Goal: Navigation & Orientation: Find specific page/section

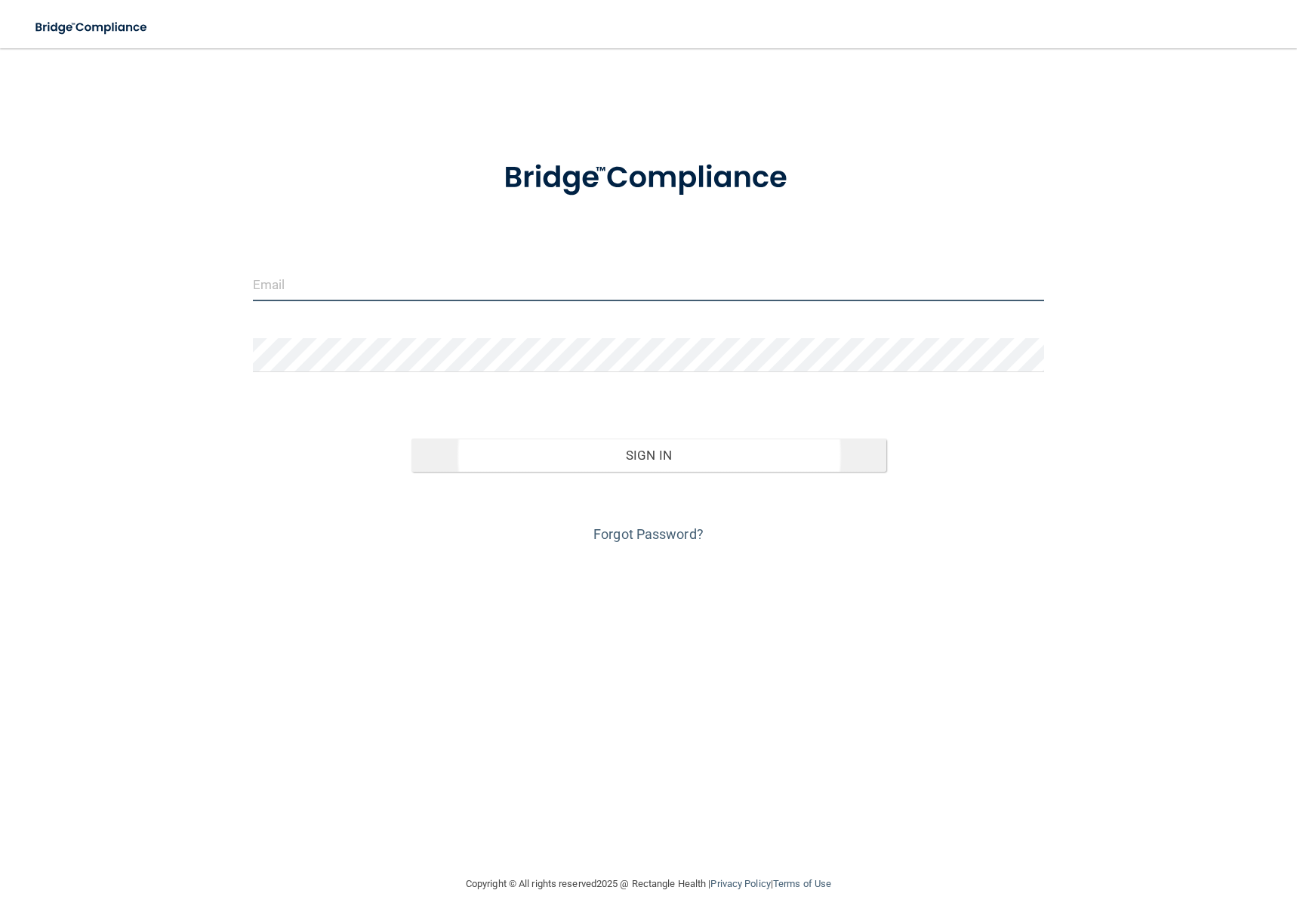
type input "[EMAIL_ADDRESS][PERSON_NAME][DOMAIN_NAME]"
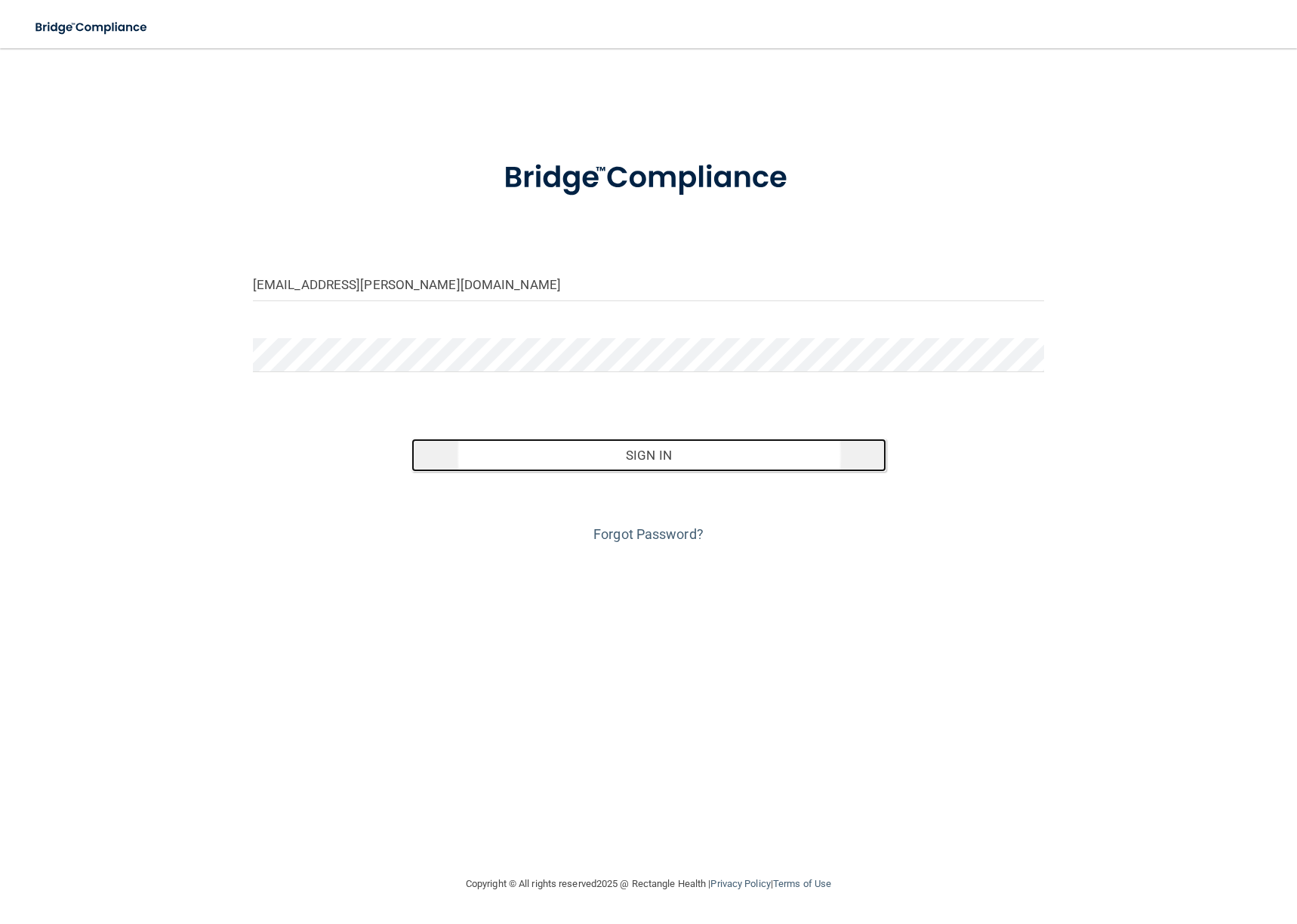
click at [614, 447] on button "Sign In" at bounding box center [649, 455] width 475 height 33
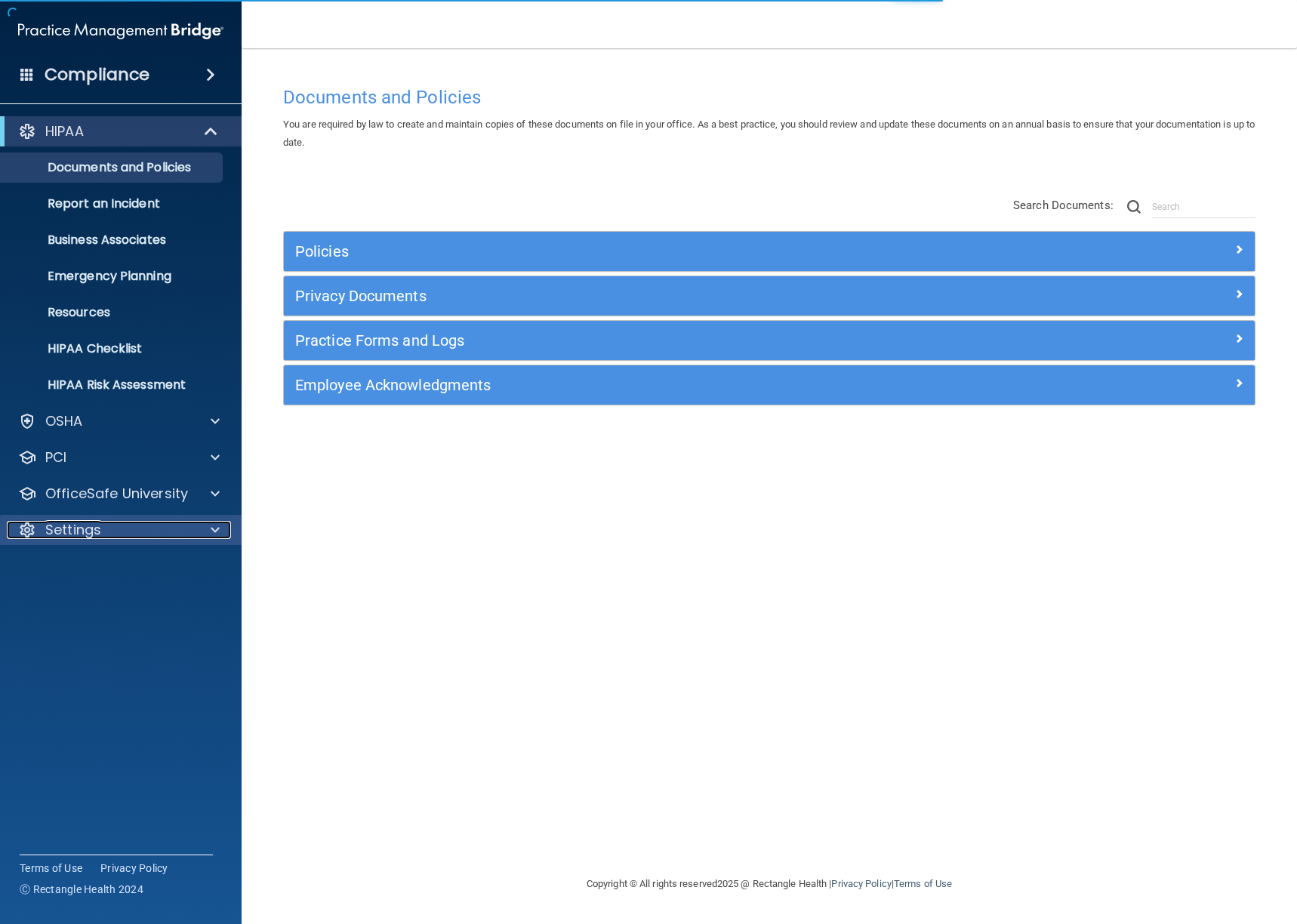
click at [131, 530] on div "Settings" at bounding box center [100, 530] width 187 height 18
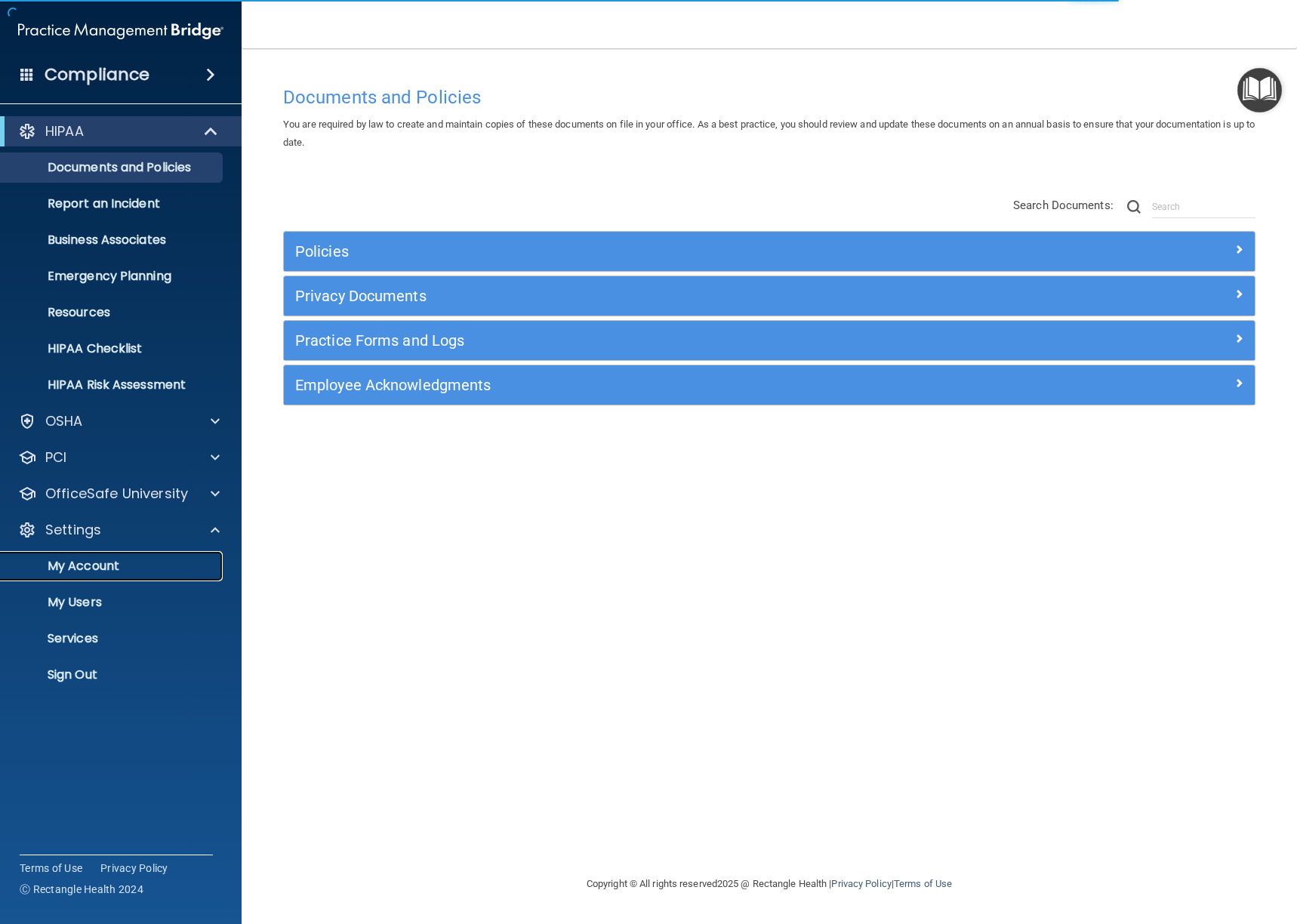
click at [113, 575] on link "My Account" at bounding box center [103, 566] width 238 height 30
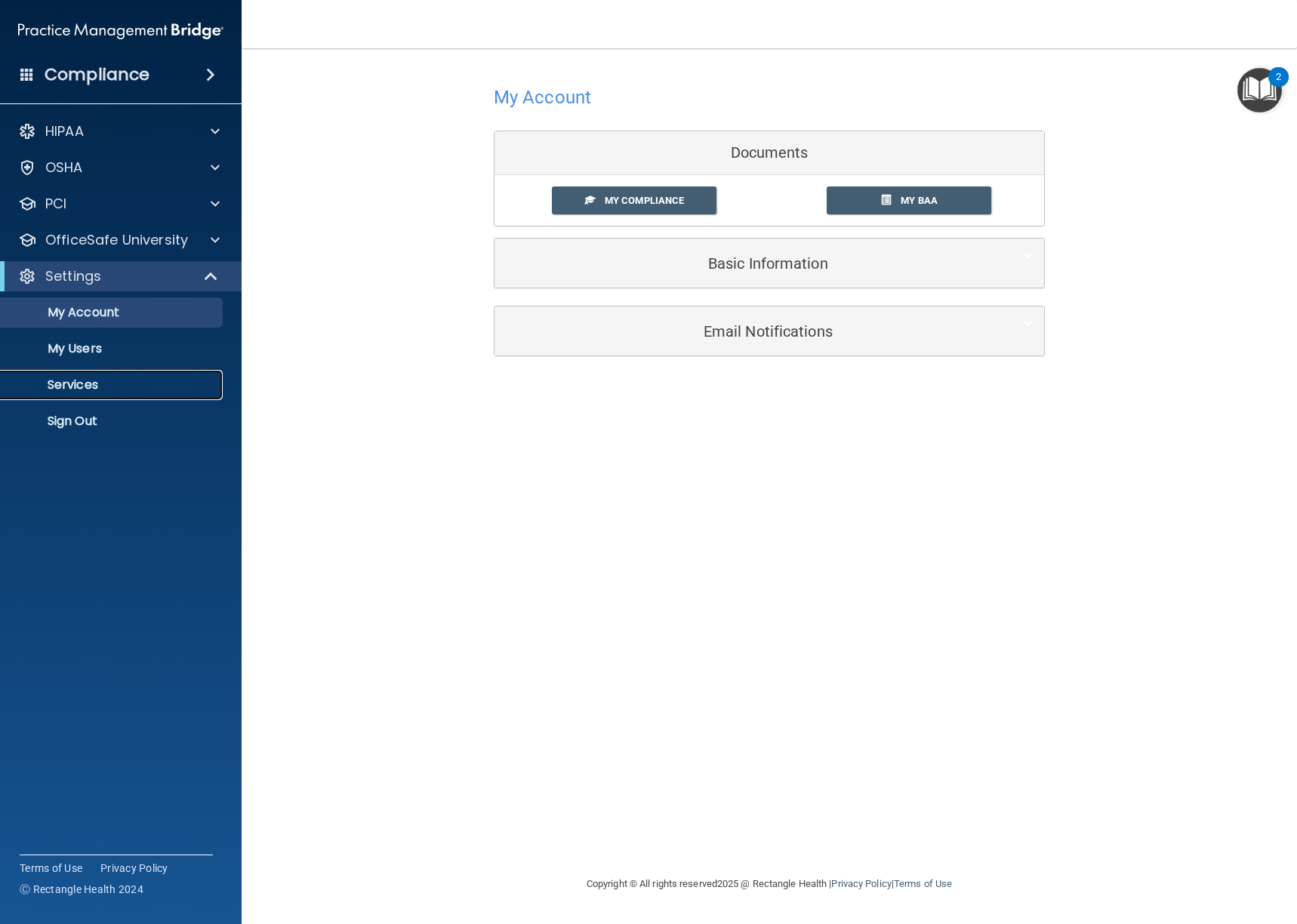
click at [95, 386] on p "Services" at bounding box center [113, 385] width 206 height 15
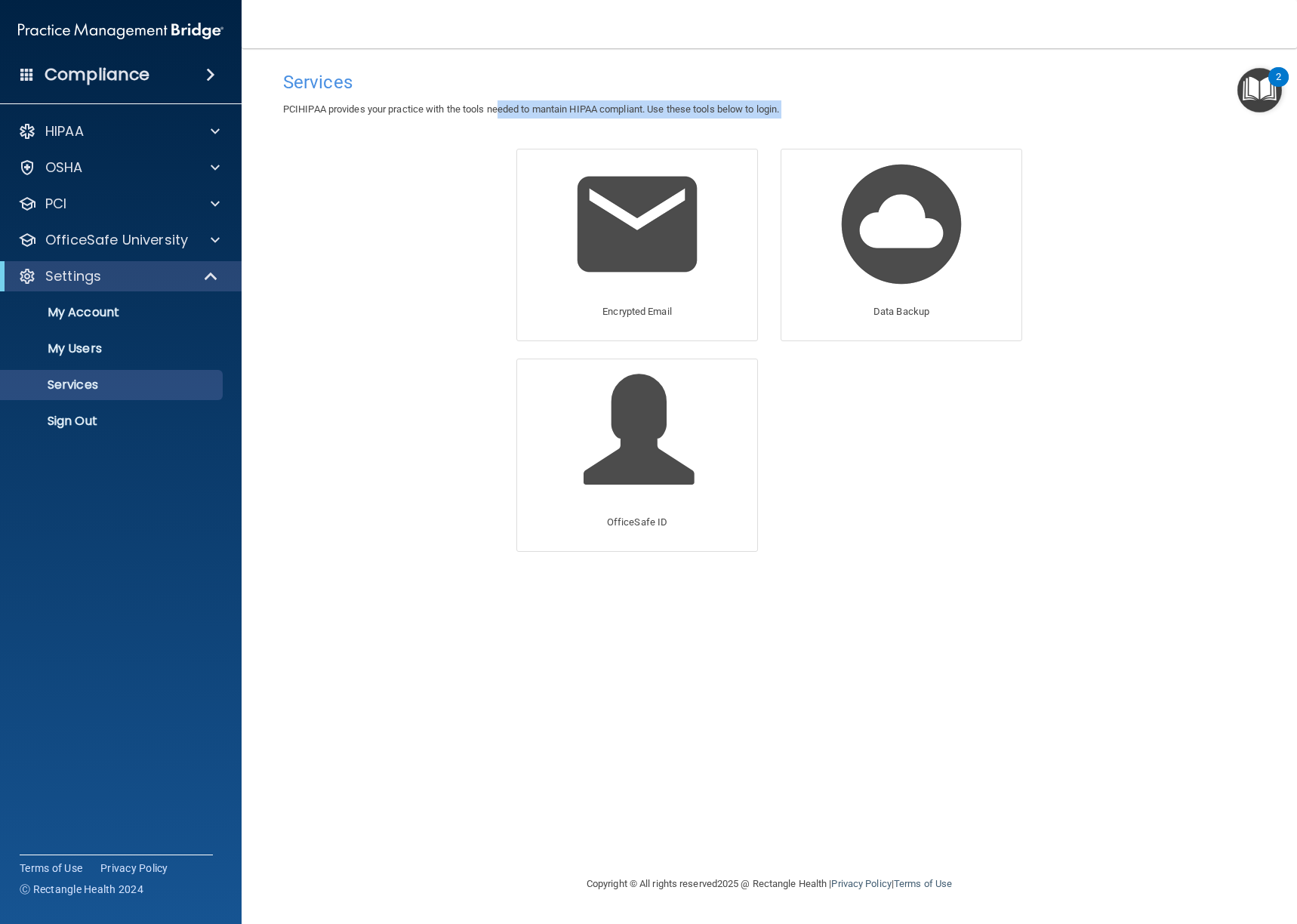
drag, startPoint x: 503, startPoint y: 107, endPoint x: 760, endPoint y: 122, distance: 257.4
click at [760, 122] on div "Services PCIHIPAA provides your practice with the tools needed to mantain HIPAA…" at bounding box center [769, 461] width 995 height 797
click at [665, 308] on p "Encrypted Email" at bounding box center [637, 312] width 70 height 18
click at [140, 350] on p "My Users" at bounding box center [113, 349] width 206 height 15
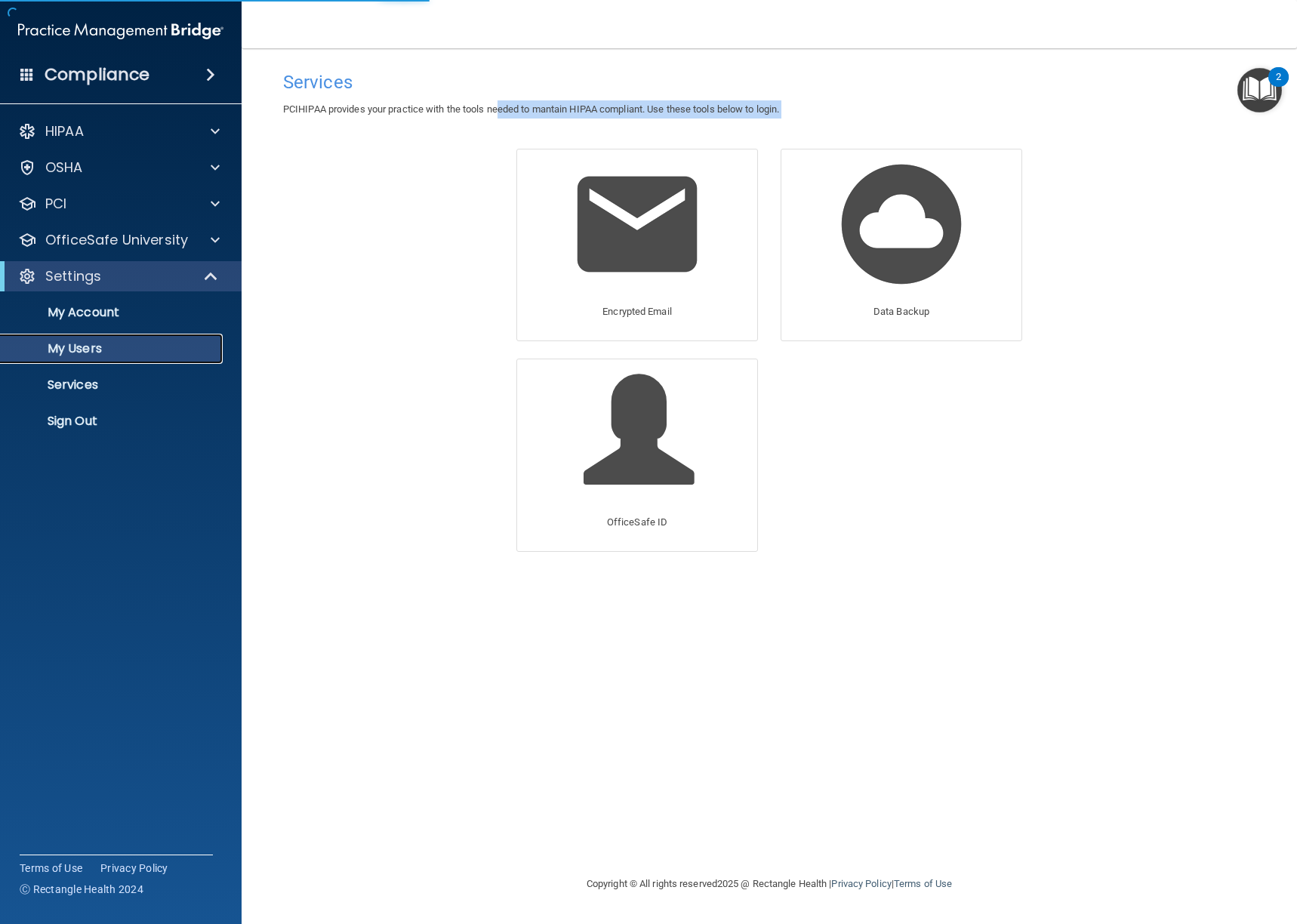
select select "20"
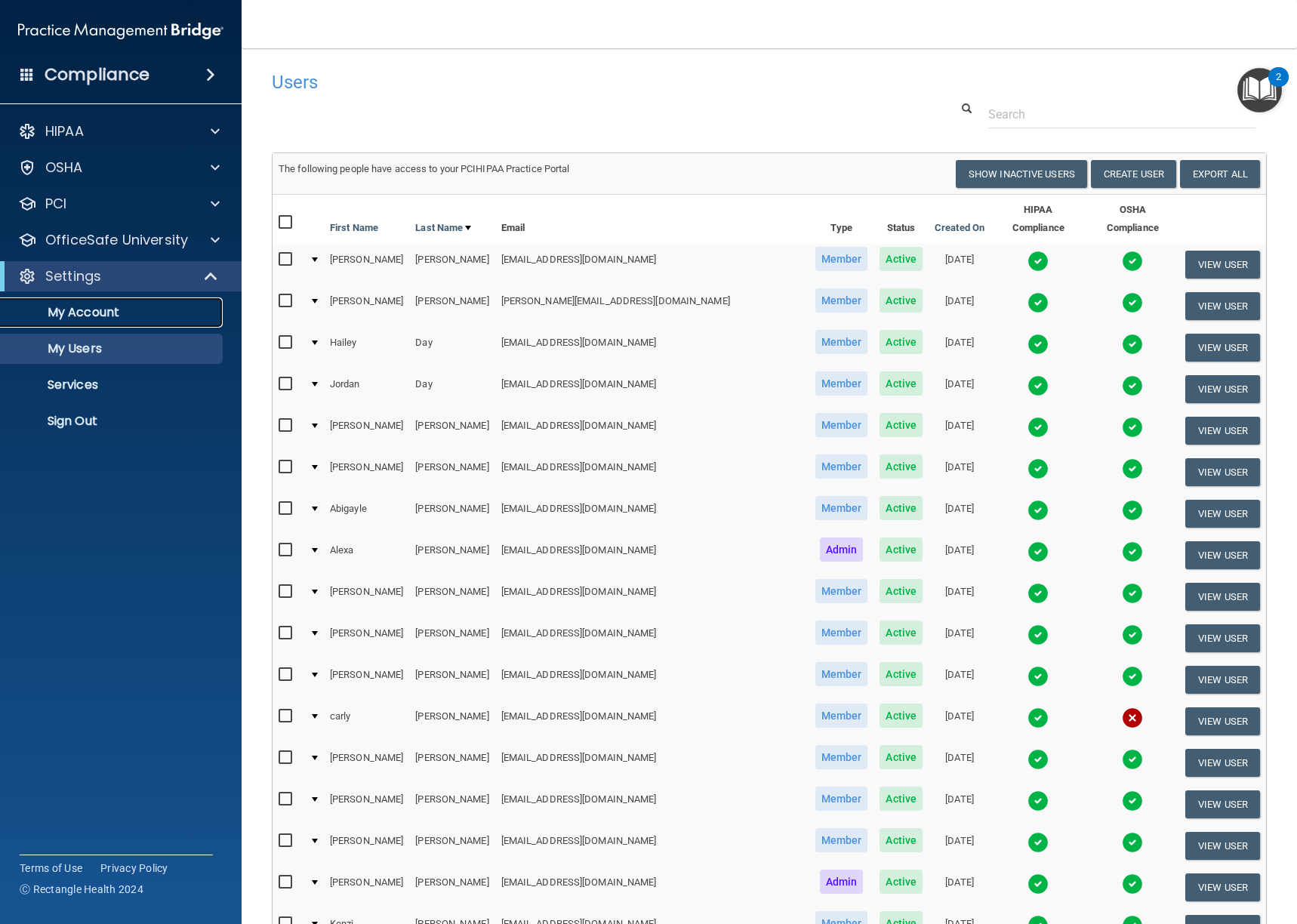
click at [117, 316] on p "My Account" at bounding box center [113, 312] width 206 height 15
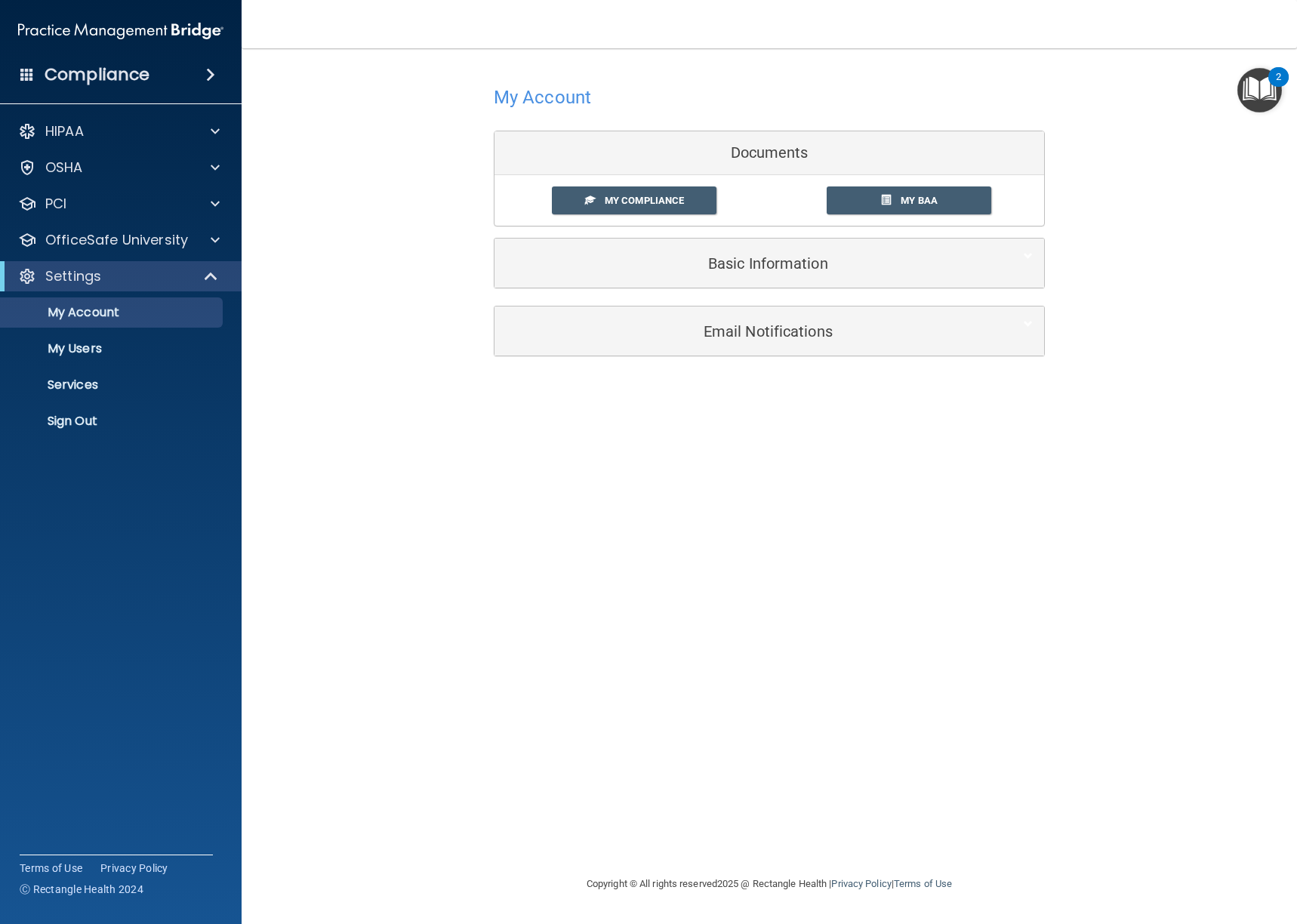
click at [215, 72] on span at bounding box center [210, 75] width 9 height 18
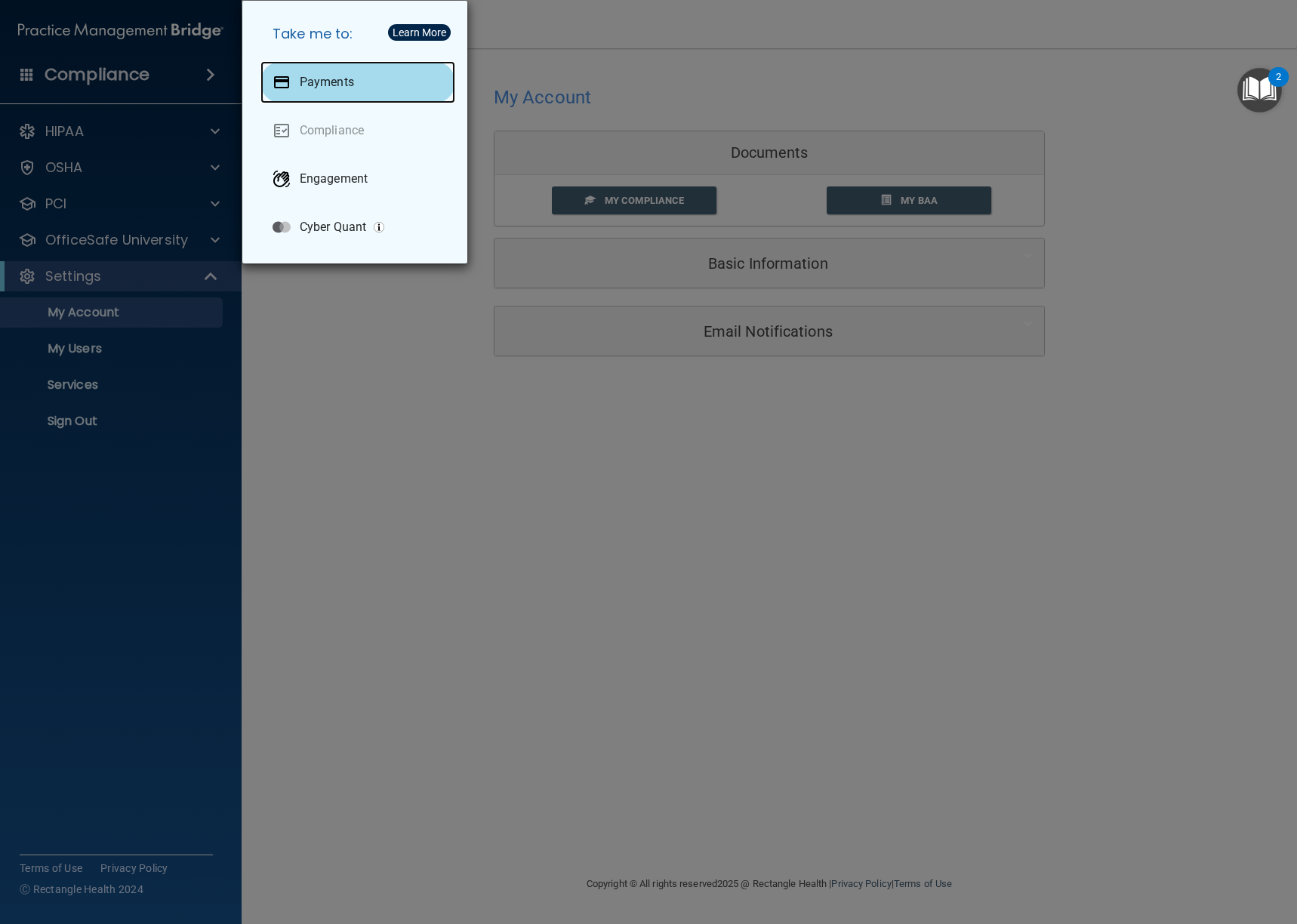
click at [293, 79] on div "Payments" at bounding box center [357, 82] width 195 height 42
click at [379, 226] on img "button" at bounding box center [379, 227] width 11 height 11
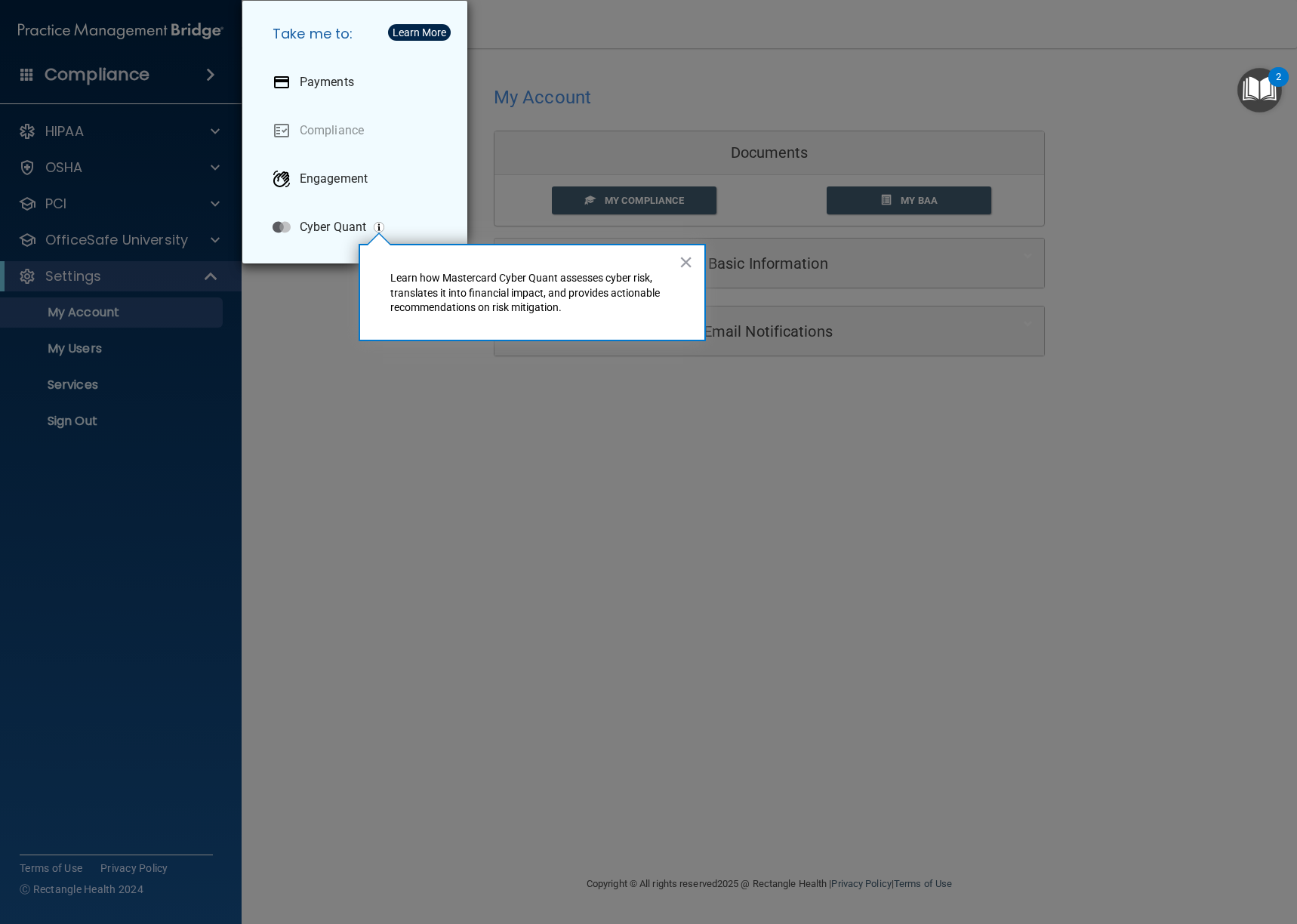
click at [407, 37] on div "Learn More" at bounding box center [419, 32] width 54 height 11
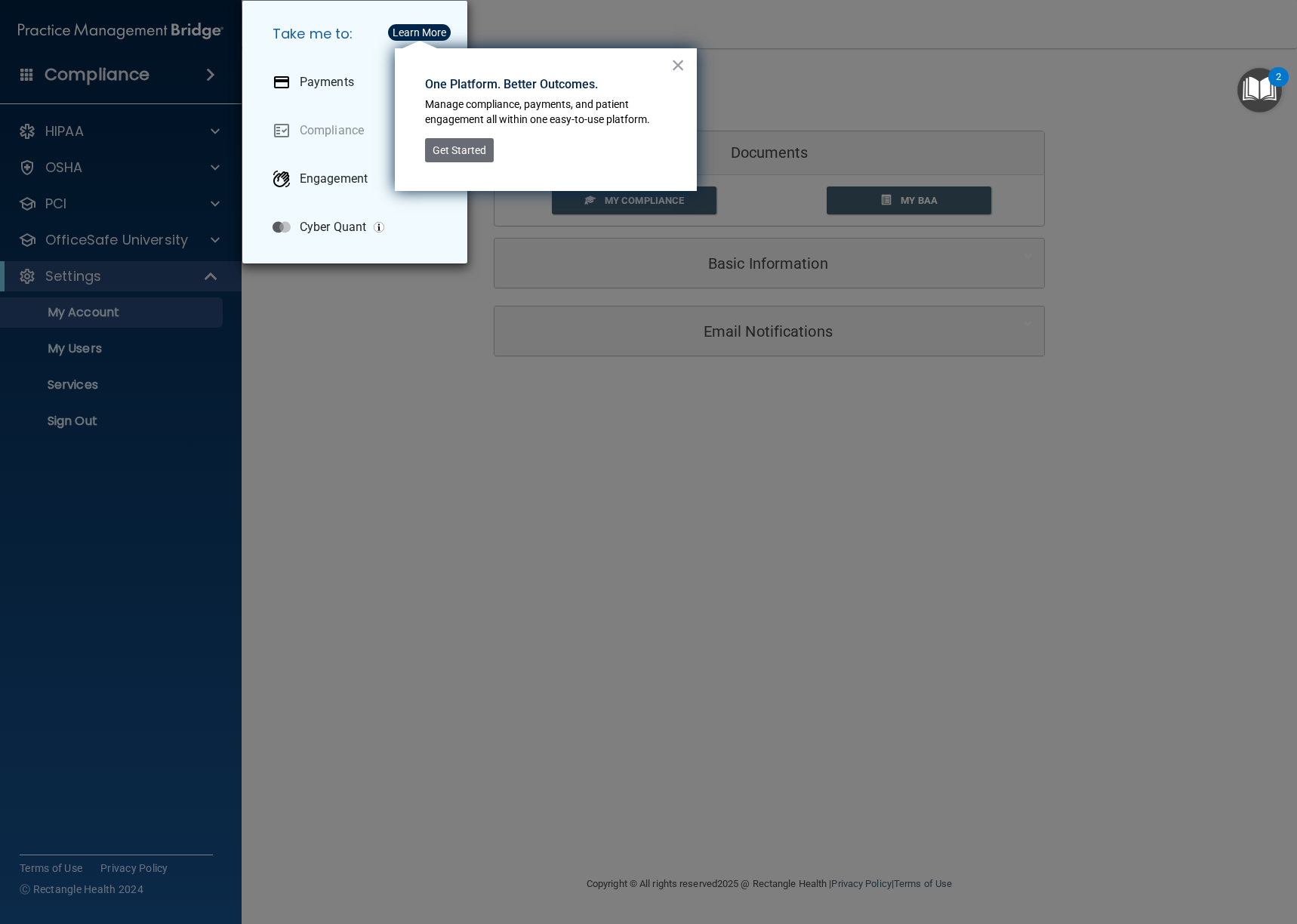
click at [679, 62] on button "×" at bounding box center [678, 65] width 15 height 24
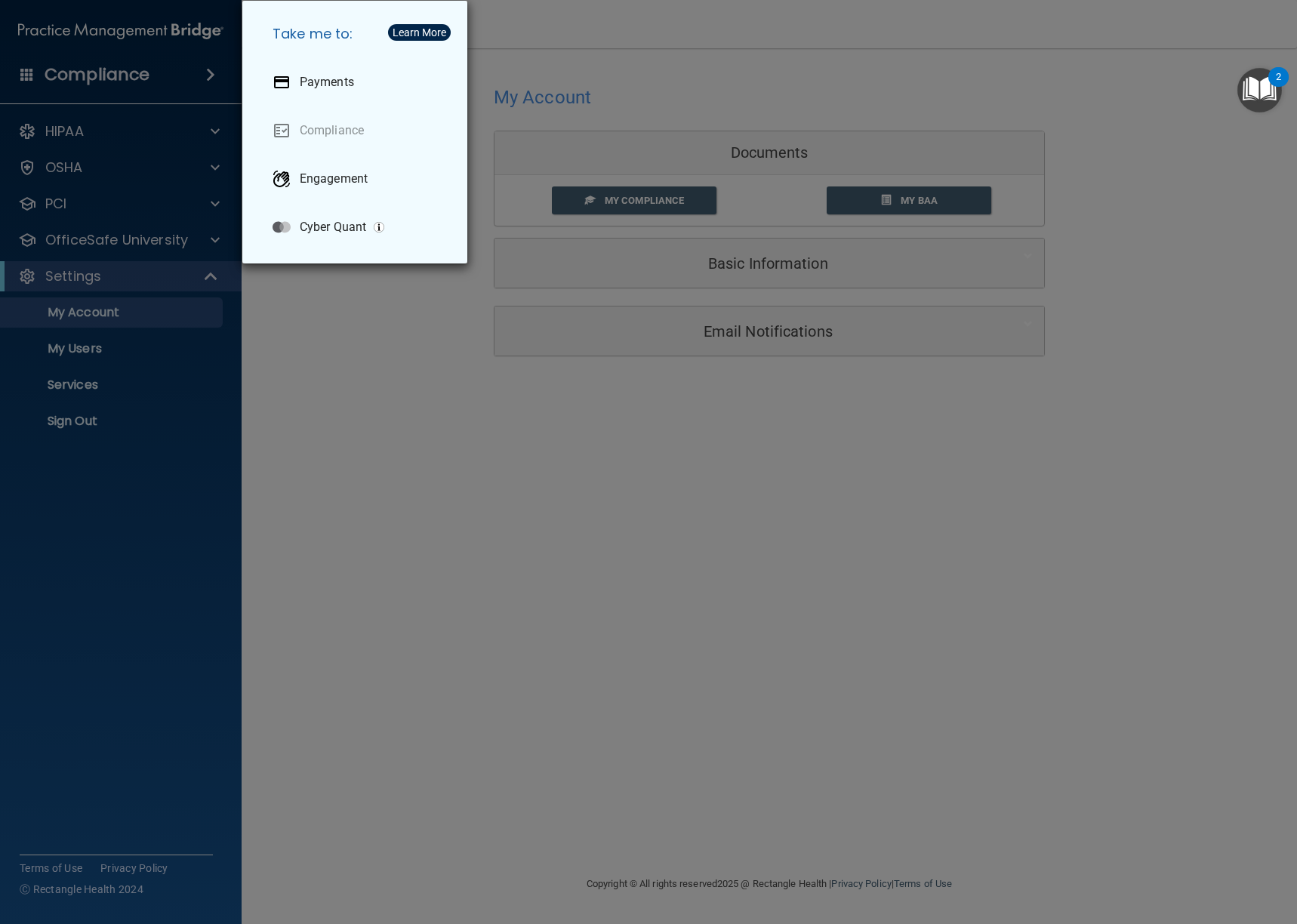
click at [545, 48] on div "Take me to: Payments Compliance Engagement Cyber Quant" at bounding box center [648, 462] width 1297 height 924
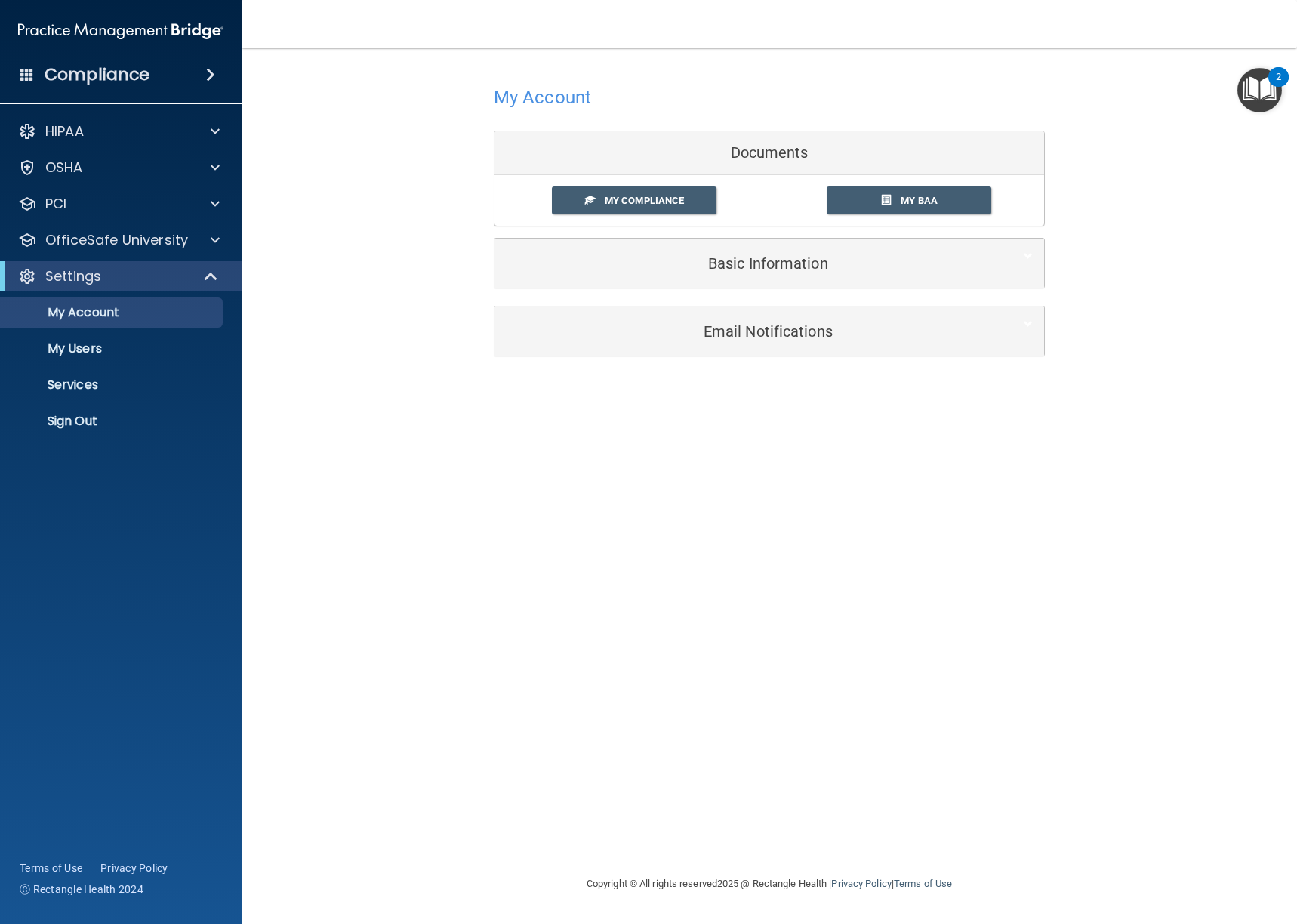
click at [74, 27] on img at bounding box center [120, 31] width 205 height 30
click at [1245, 87] on img "Open Resource Center, 2 new notifications" at bounding box center [1260, 90] width 45 height 45
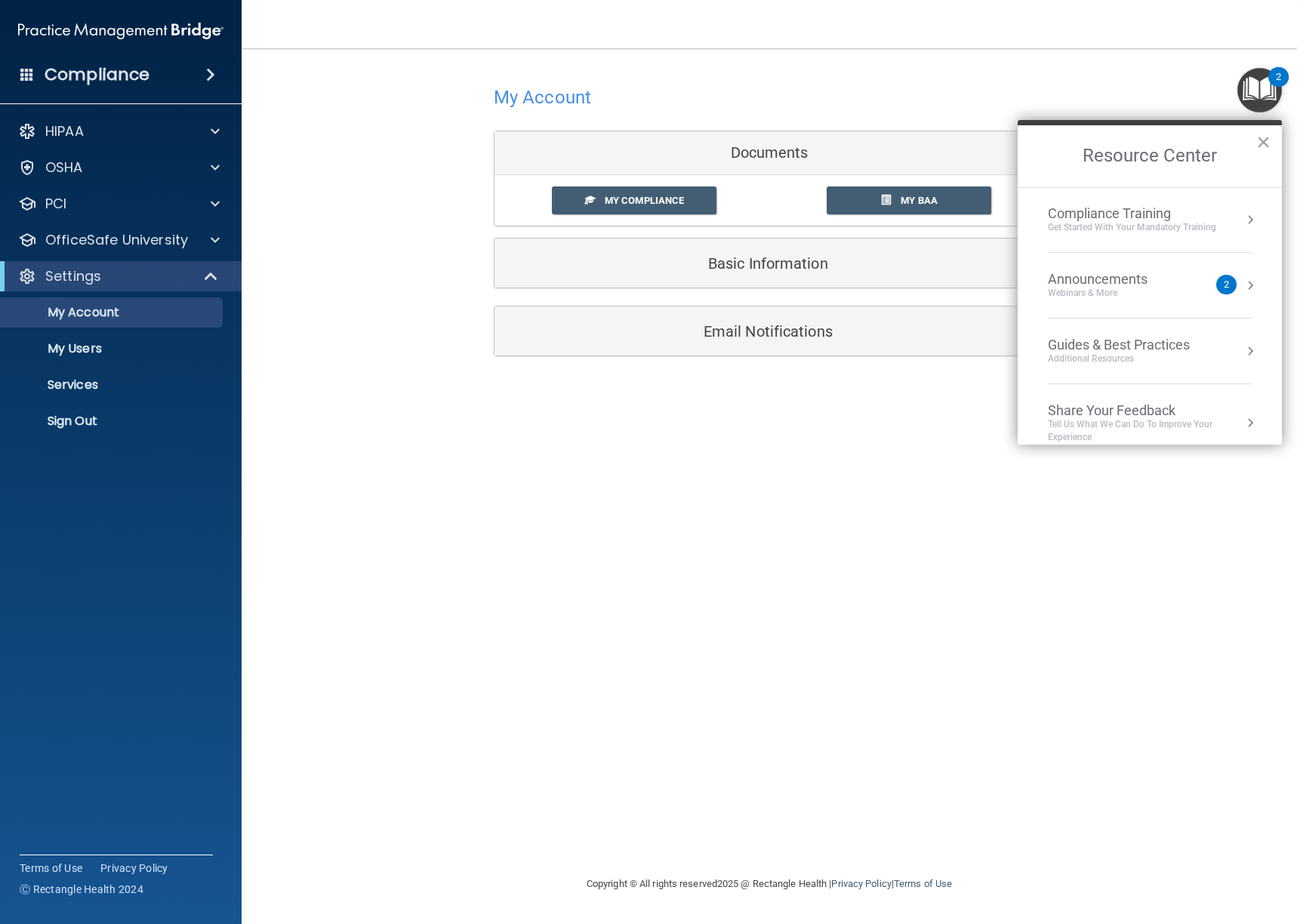
scroll to position [216, 0]
